Goal: Transaction & Acquisition: Download file/media

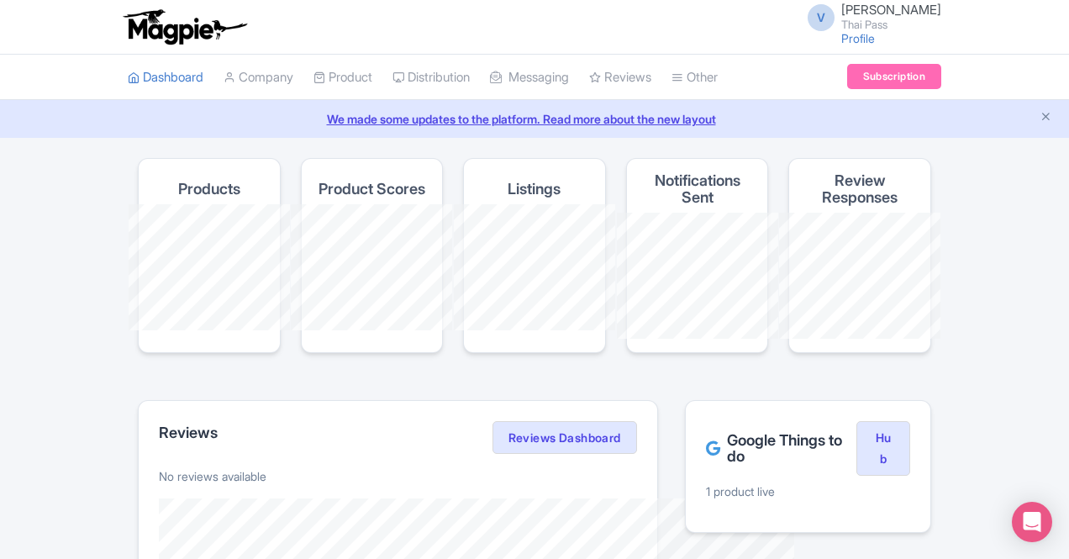
scroll to position [102, 0]
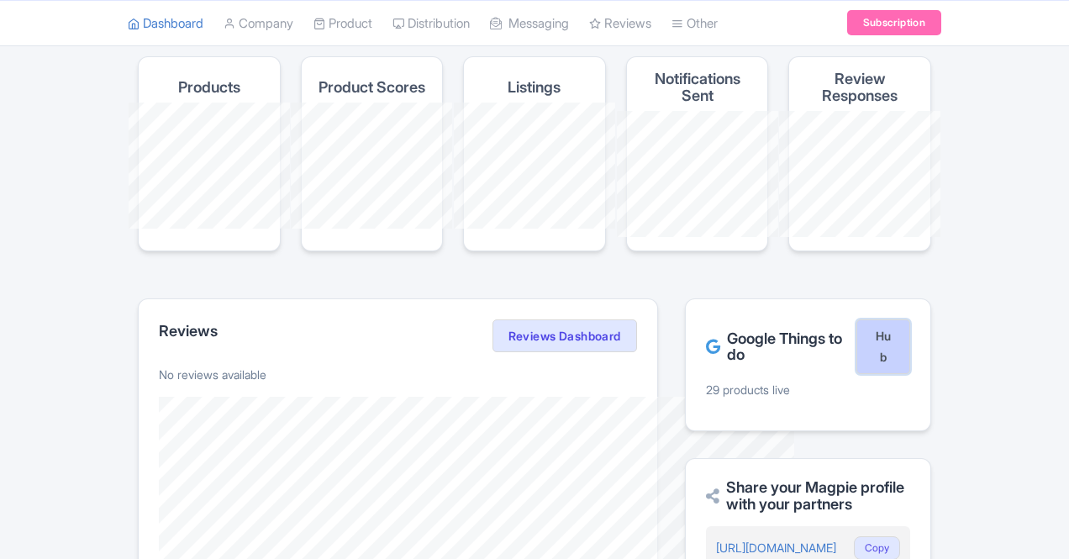
click at [911, 319] on link "Hub" at bounding box center [884, 346] width 54 height 55
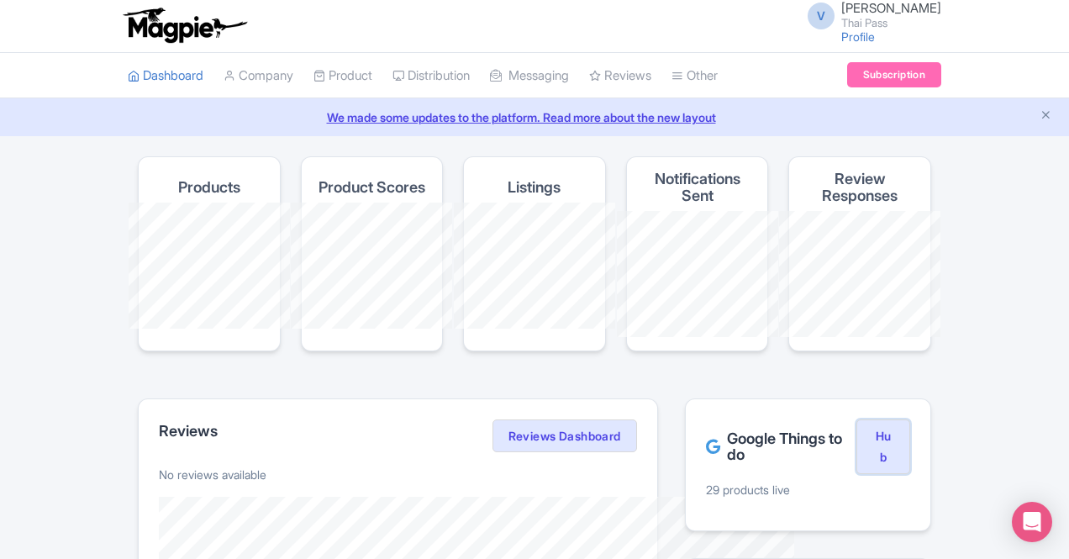
scroll to position [0, 0]
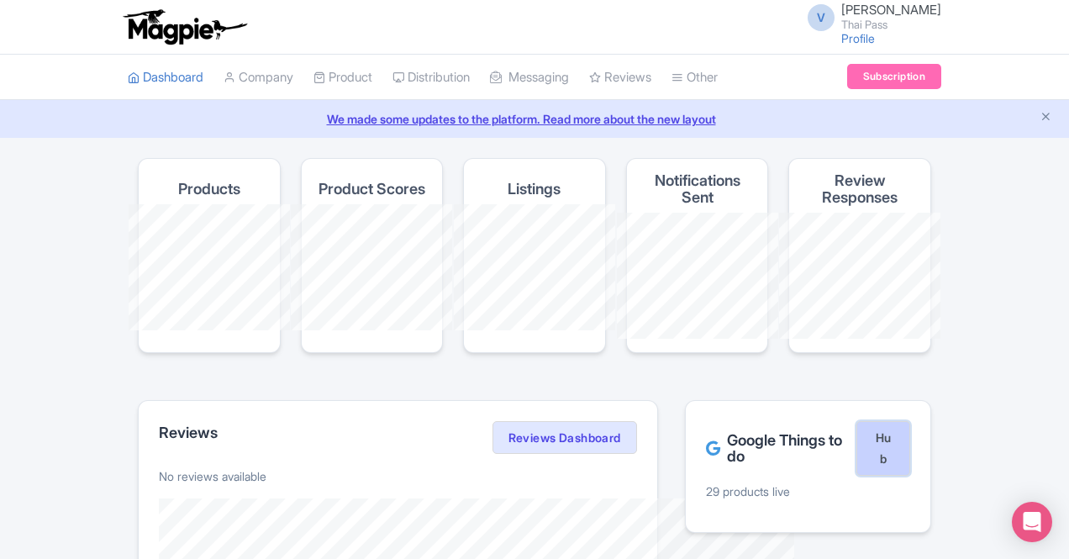
click at [911, 421] on link "Hub" at bounding box center [884, 448] width 54 height 55
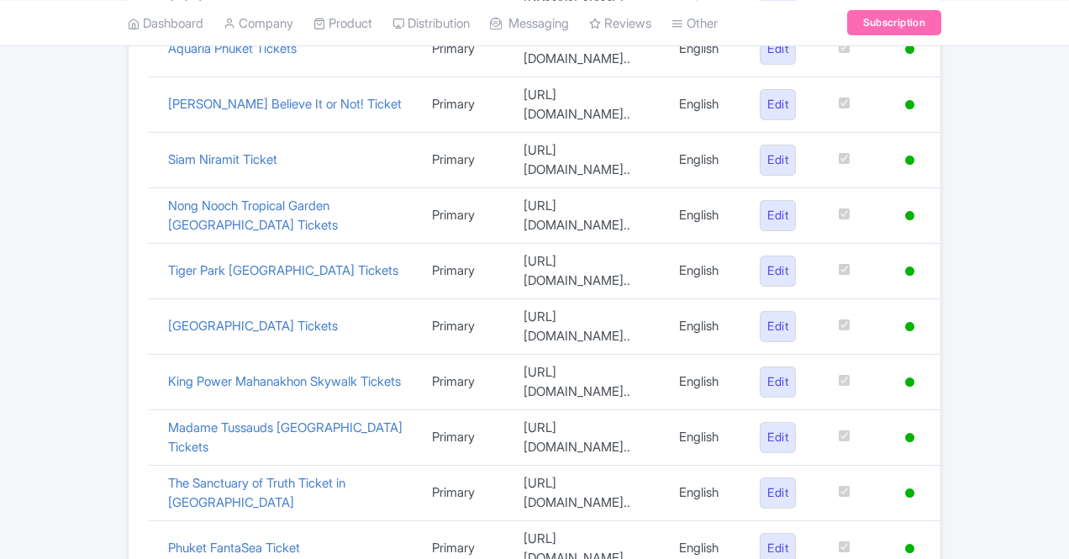
scroll to position [867, 0]
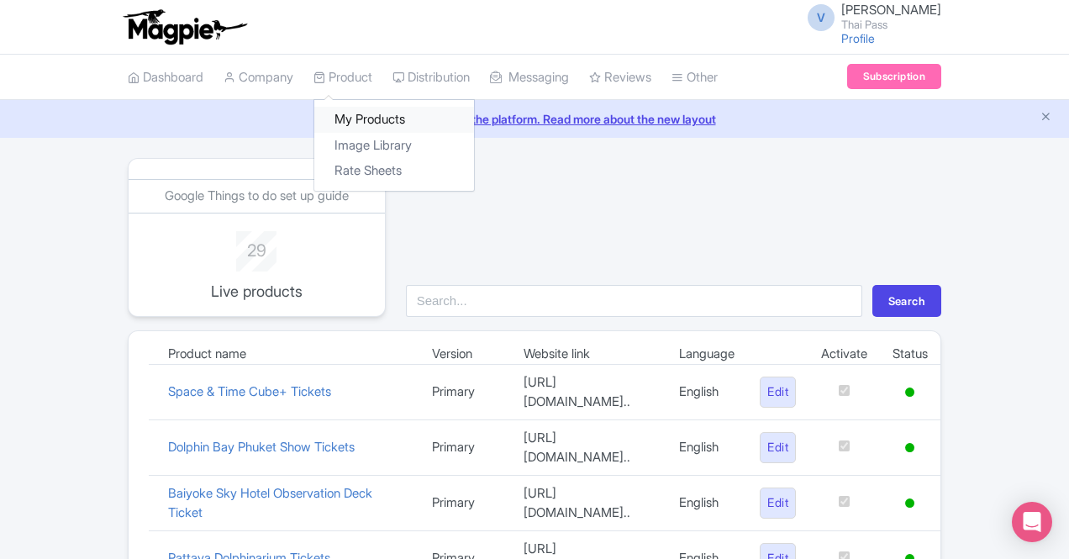
click at [314, 113] on link "My Products" at bounding box center [394, 120] width 160 height 26
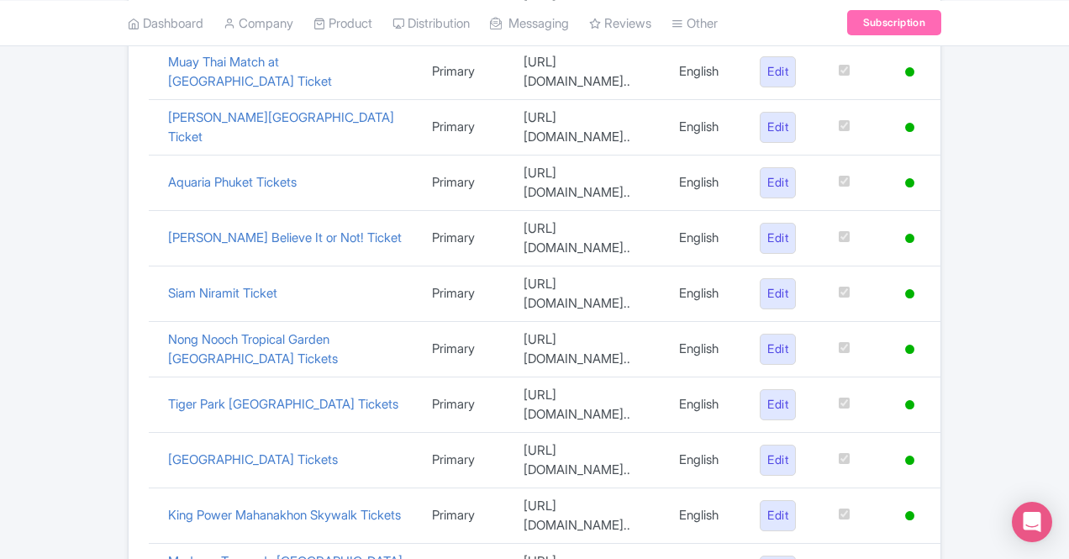
scroll to position [546, 0]
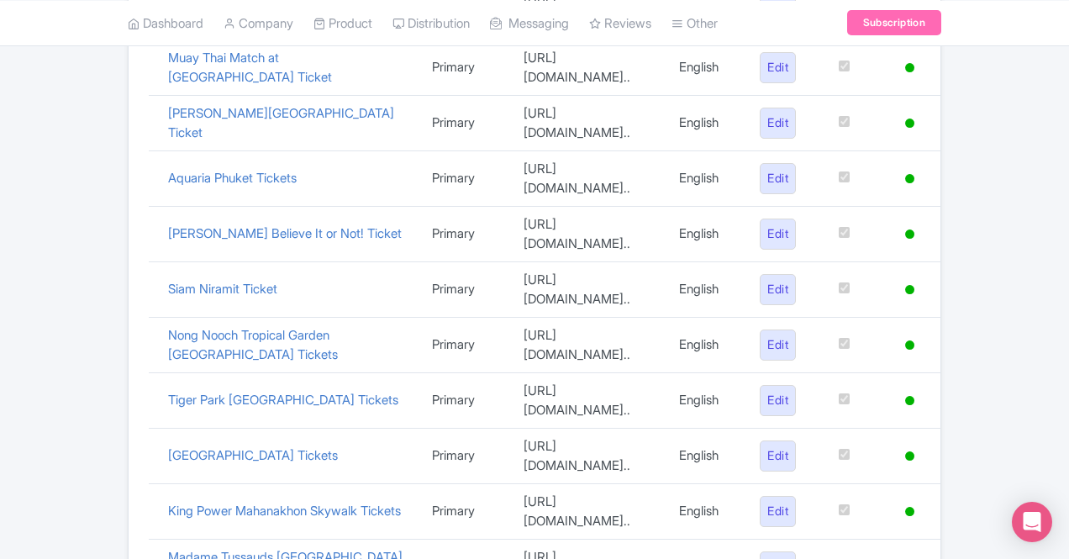
drag, startPoint x: 213, startPoint y: 399, endPoint x: 44, endPoint y: 409, distance: 169.3
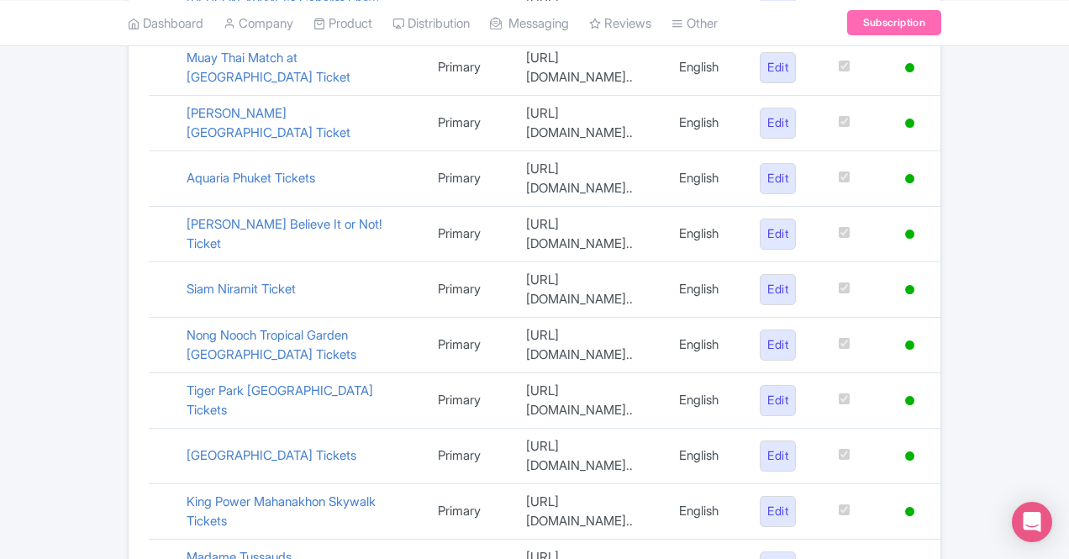
copy link "Phuket FantaSea Ticket"
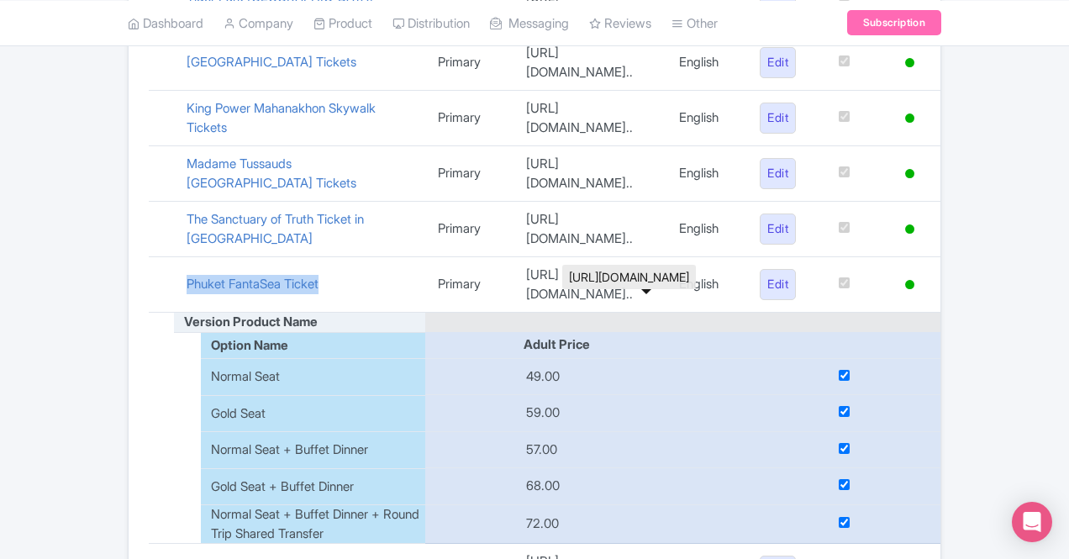
scroll to position [1096, 0]
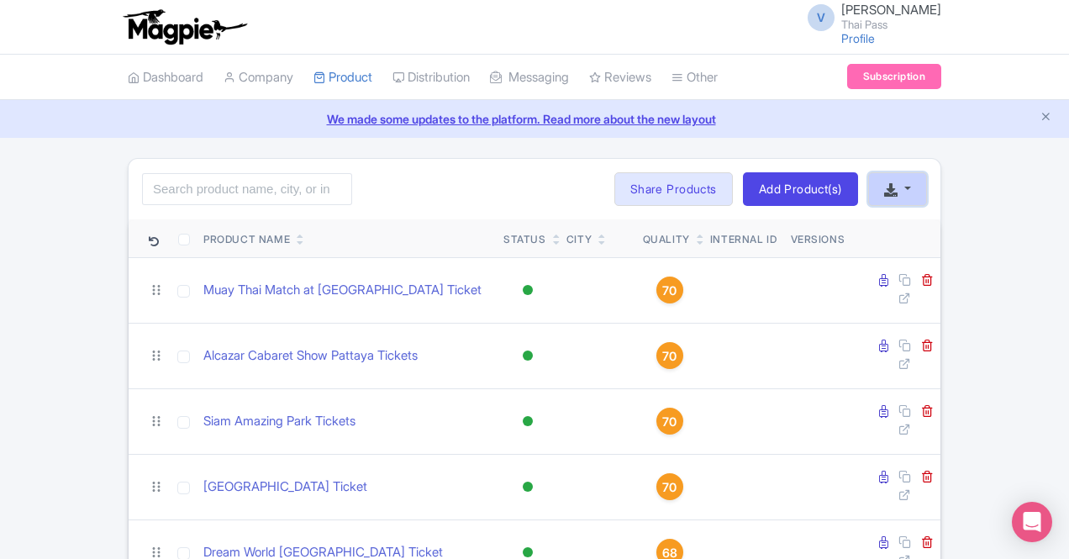
click at [927, 187] on button "button" at bounding box center [897, 189] width 59 height 34
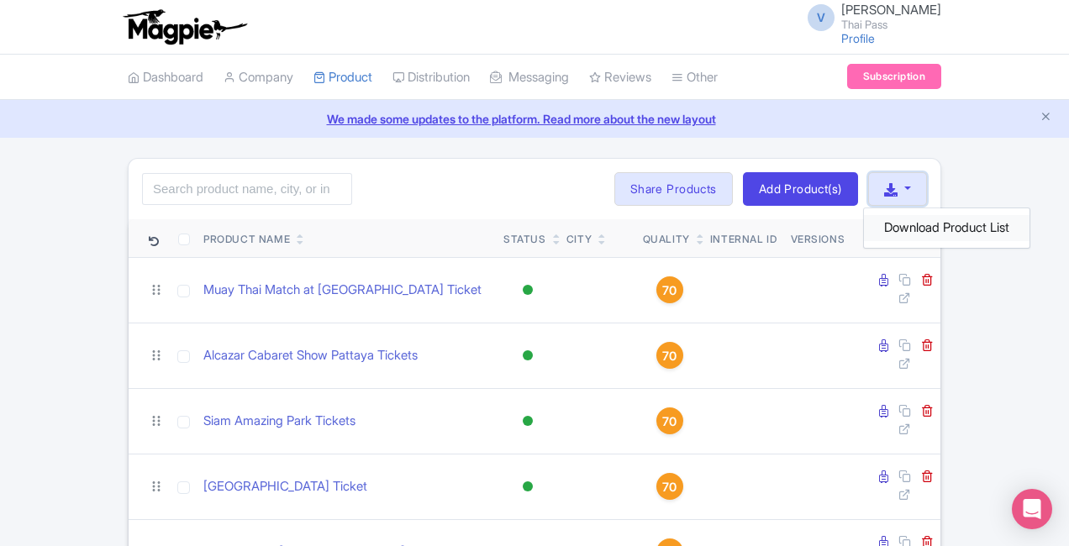
scroll to position [0, 87]
click at [1002, 223] on link "Download Product List" at bounding box center [947, 228] width 166 height 26
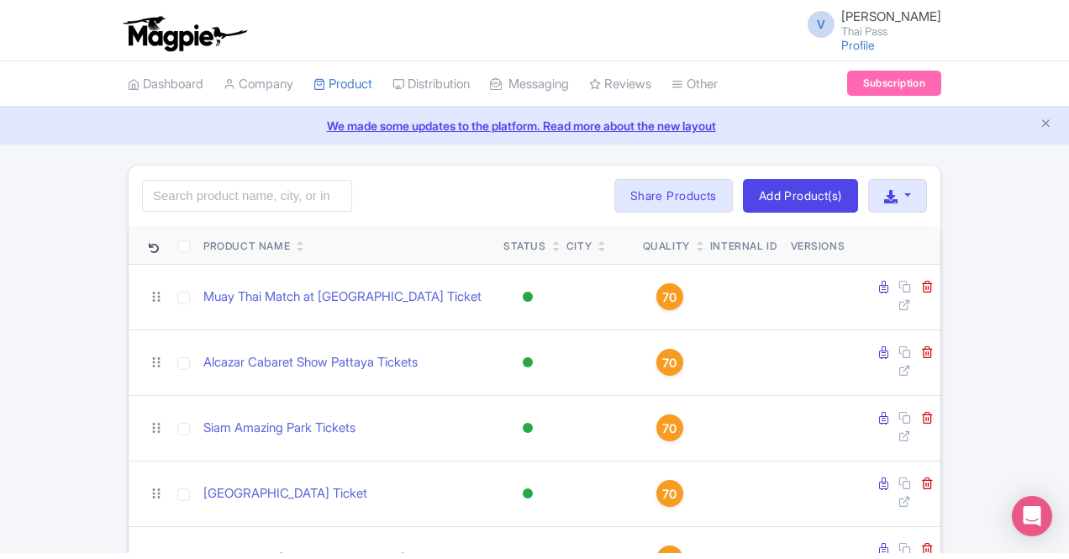
scroll to position [0, 0]
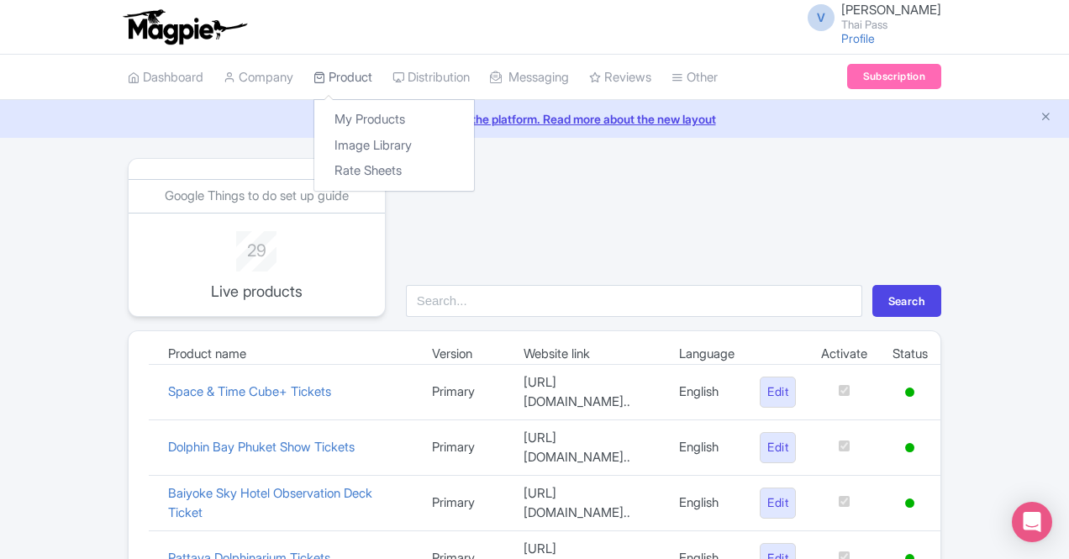
click at [314, 70] on link "Product" at bounding box center [343, 78] width 59 height 46
